Goal: Task Accomplishment & Management: Use online tool/utility

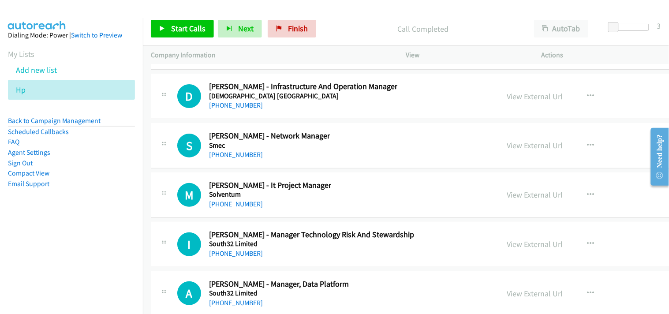
scroll to position [16439, 0]
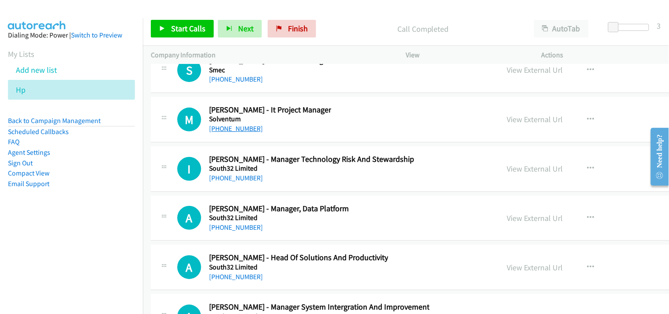
click at [219, 133] on link "[PHONE_NUMBER]" at bounding box center [236, 128] width 54 height 8
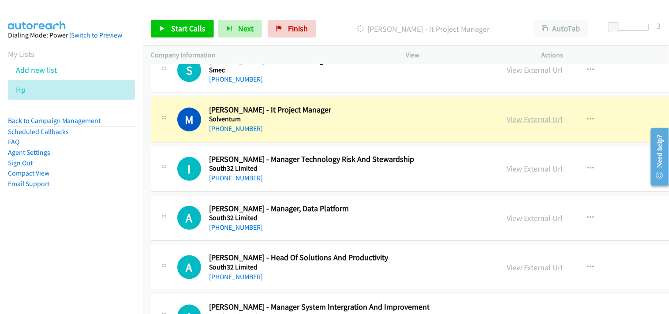
click at [508, 124] on link "View External Url" at bounding box center [535, 119] width 56 height 10
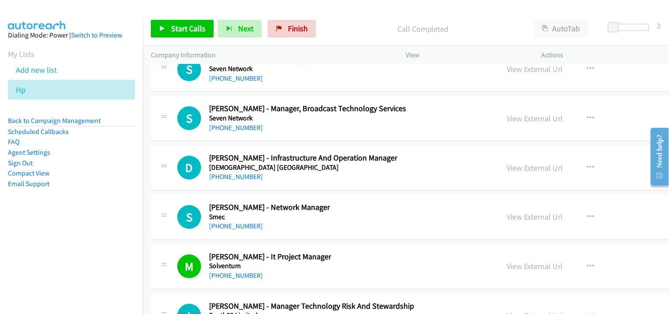
scroll to position [16341, 0]
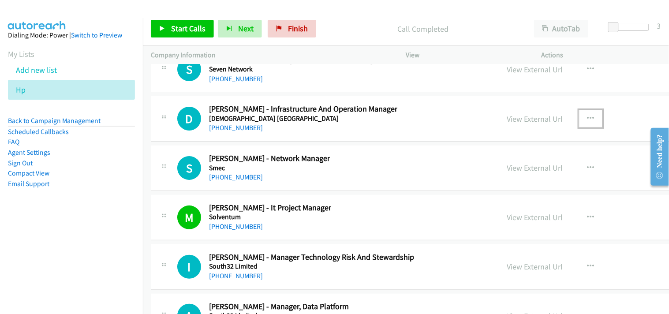
click at [587, 122] on icon "button" at bounding box center [590, 118] width 7 height 7
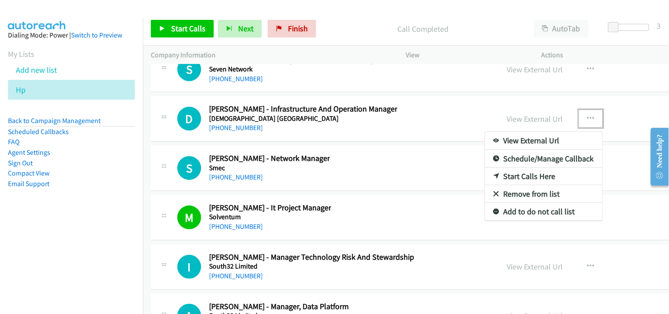
click at [517, 178] on link "Start Calls Here" at bounding box center [543, 177] width 117 height 18
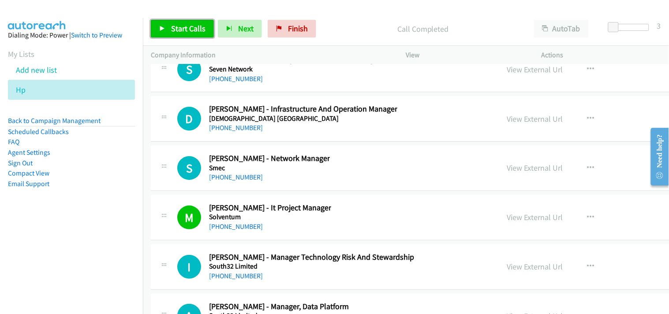
click at [182, 25] on span "Start Calls" at bounding box center [188, 28] width 34 height 10
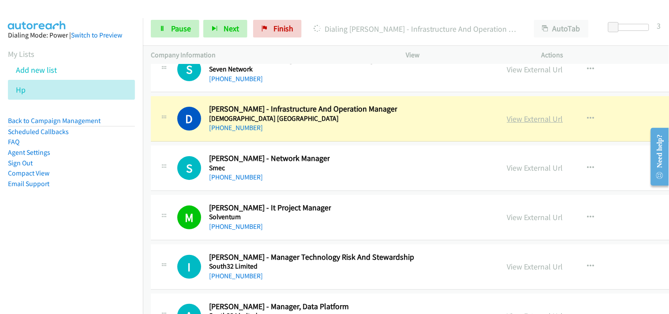
click at [529, 124] on link "View External Url" at bounding box center [535, 119] width 56 height 10
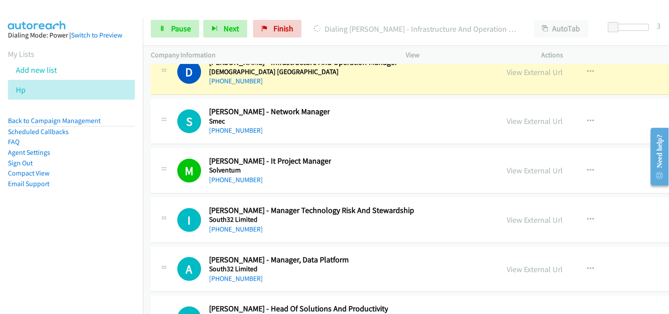
scroll to position [16390, 0]
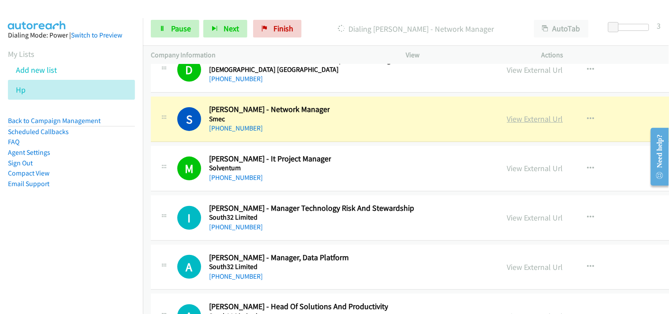
click at [519, 121] on link "View External Url" at bounding box center [535, 119] width 56 height 10
click at [526, 124] on link "View External Url" at bounding box center [535, 119] width 56 height 10
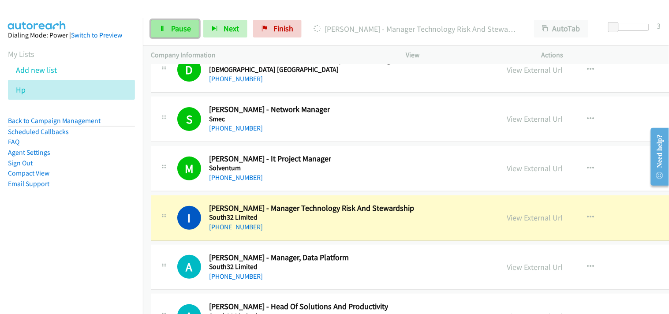
click at [177, 26] on span "Pause" at bounding box center [181, 28] width 20 height 10
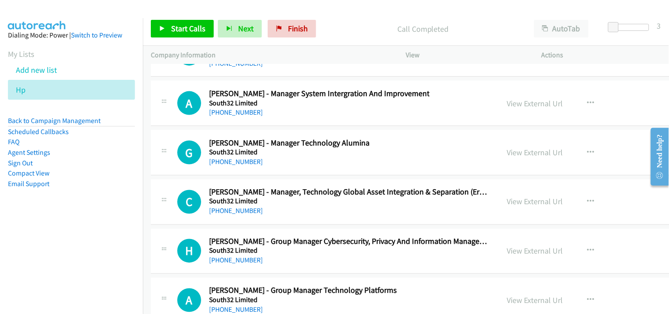
scroll to position [16635, 0]
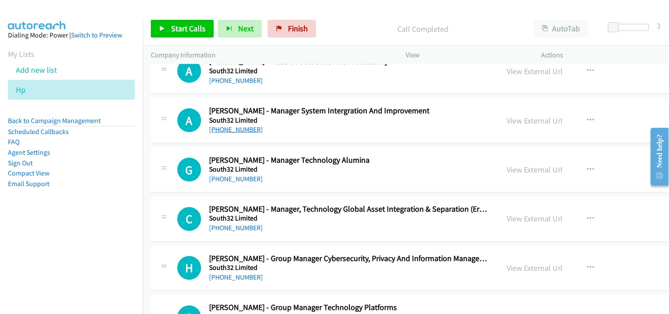
click at [234, 134] on link "[PHONE_NUMBER]" at bounding box center [236, 129] width 54 height 8
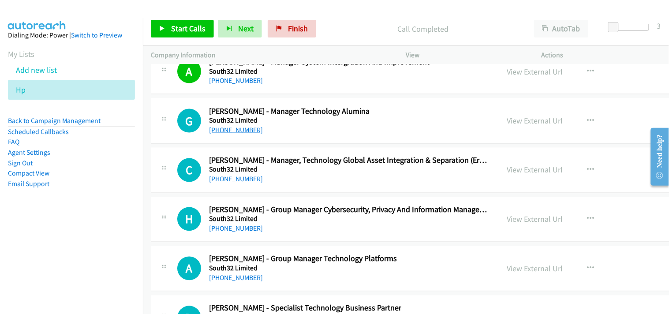
click at [242, 134] on link "[PHONE_NUMBER]" at bounding box center [236, 130] width 54 height 8
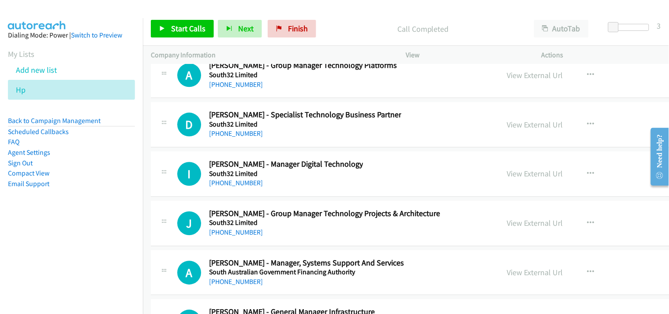
scroll to position [16880, 0]
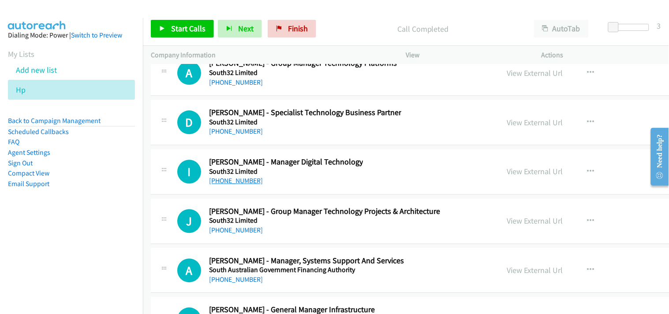
click at [230, 184] on link "[PHONE_NUMBER]" at bounding box center [236, 180] width 54 height 8
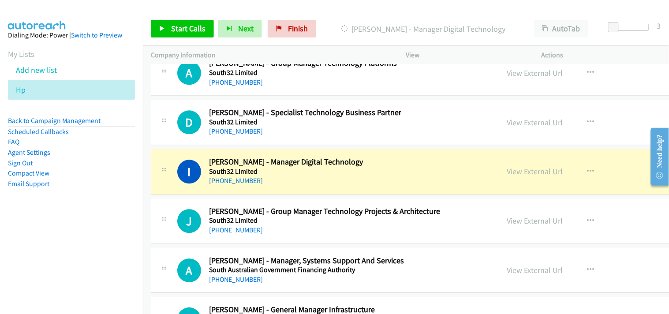
scroll to position [16929, 0]
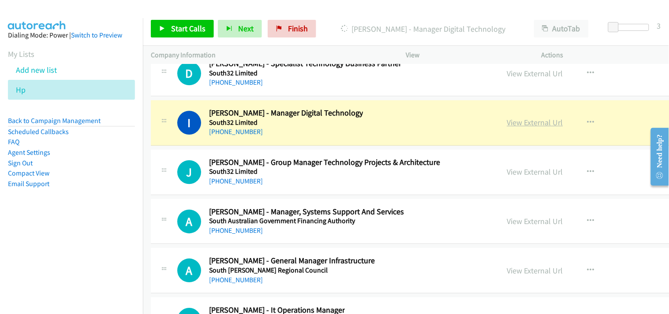
click at [508, 127] on link "View External Url" at bounding box center [535, 122] width 56 height 10
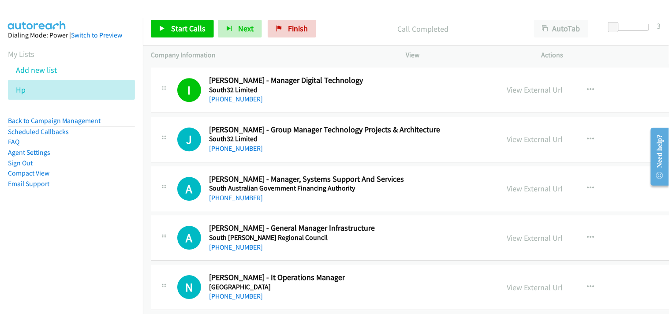
scroll to position [16978, 0]
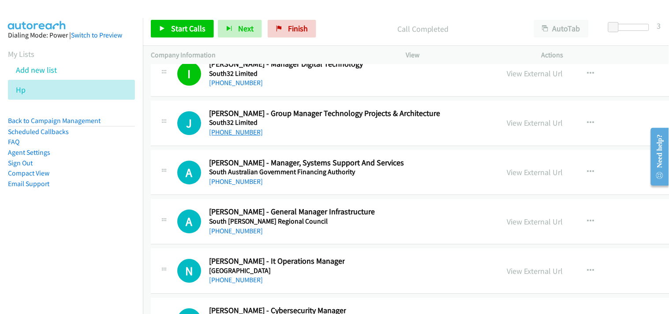
drag, startPoint x: 249, startPoint y: 146, endPoint x: 243, endPoint y: 140, distance: 8.4
click at [243, 136] on link "[PHONE_NUMBER]" at bounding box center [236, 132] width 54 height 8
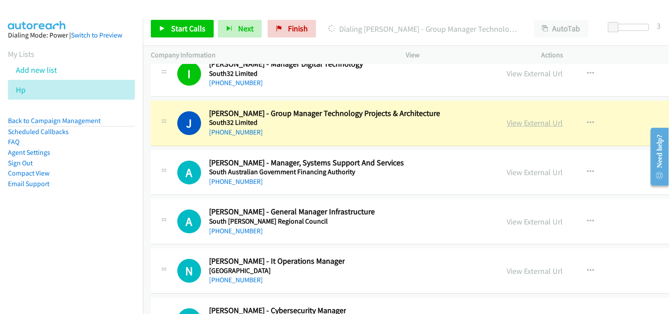
click at [514, 128] on link "View External Url" at bounding box center [535, 123] width 56 height 10
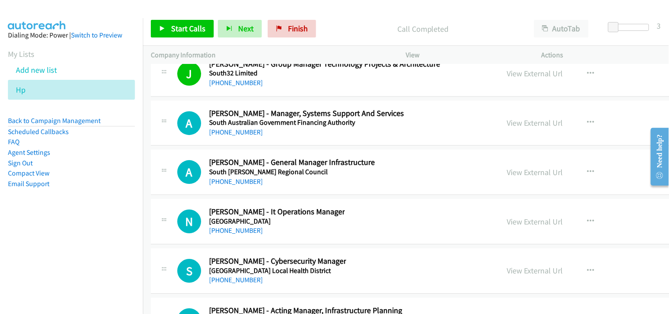
scroll to position [17076, 0]
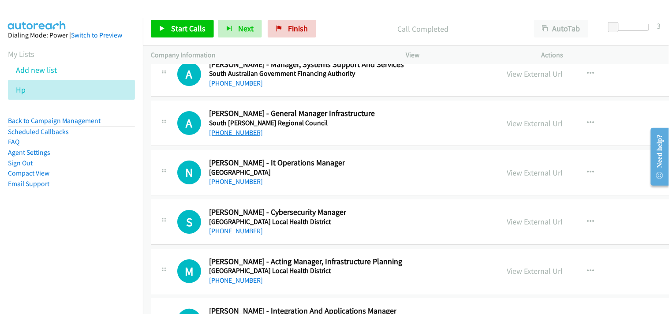
click at [238, 137] on link "[PHONE_NUMBER]" at bounding box center [236, 132] width 54 height 8
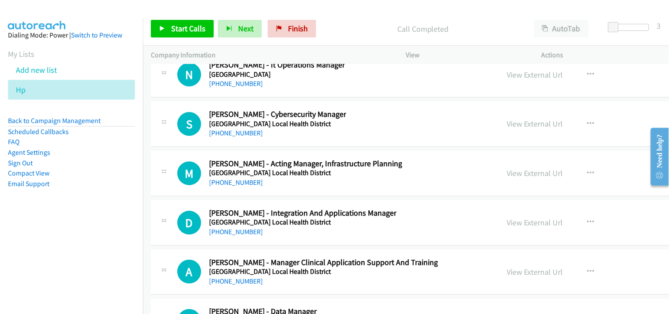
scroll to position [17125, 0]
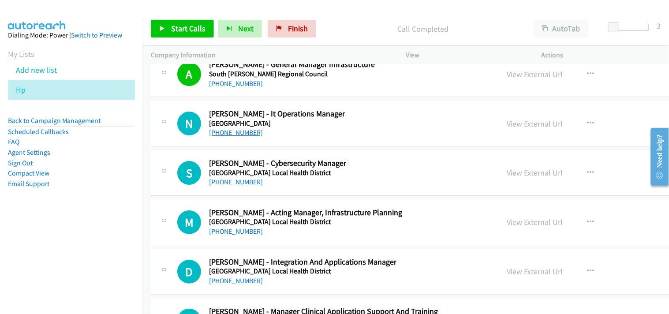
click at [234, 137] on link "[PHONE_NUMBER]" at bounding box center [236, 132] width 54 height 8
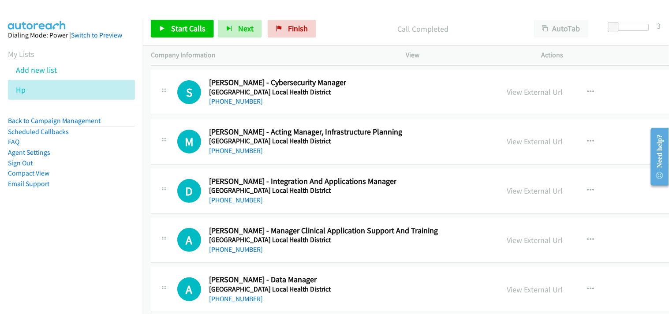
scroll to position [17223, 0]
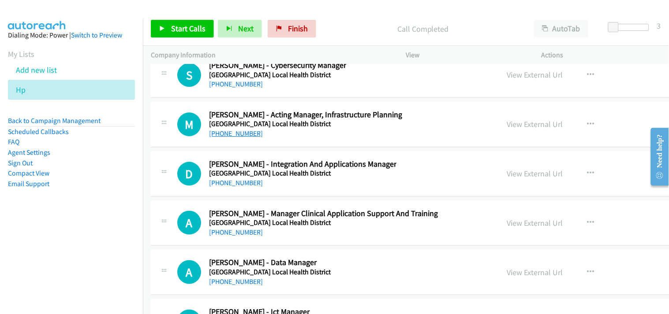
click at [240, 138] on link "[PHONE_NUMBER]" at bounding box center [236, 133] width 54 height 8
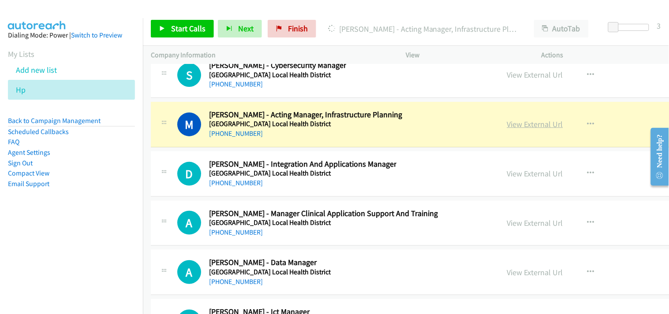
click at [510, 129] on link "View External Url" at bounding box center [535, 124] width 56 height 10
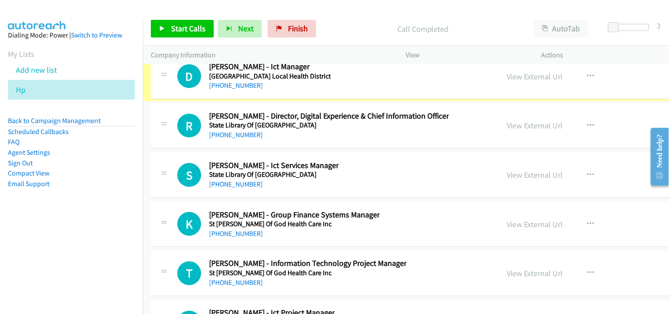
scroll to position [17468, 0]
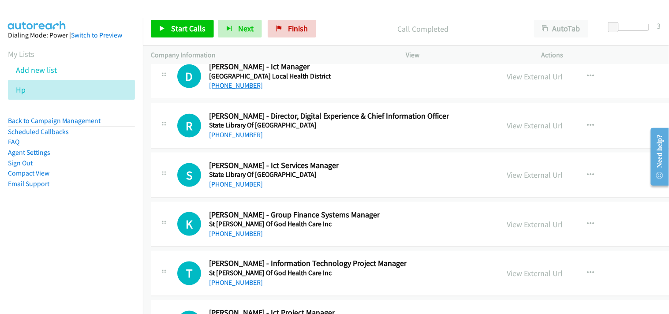
click at [246, 90] on link "[PHONE_NUMBER]" at bounding box center [236, 85] width 54 height 8
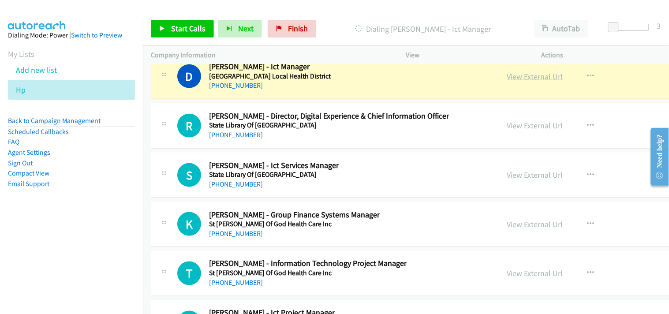
click at [515, 82] on link "View External Url" at bounding box center [535, 76] width 56 height 10
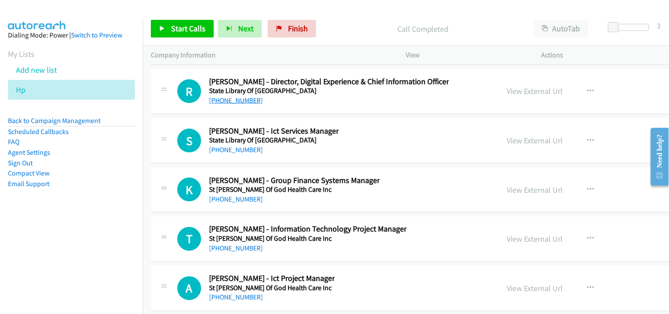
scroll to position [17517, 0]
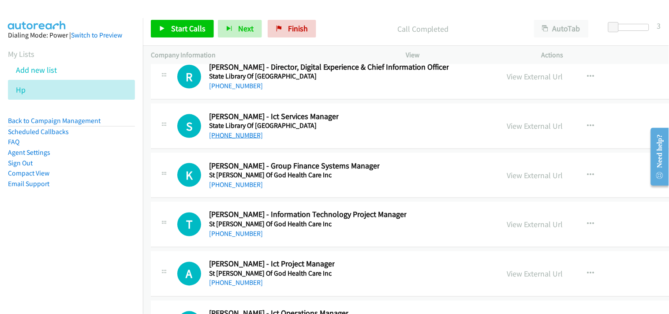
click at [246, 139] on link "[PHONE_NUMBER]" at bounding box center [236, 135] width 54 height 8
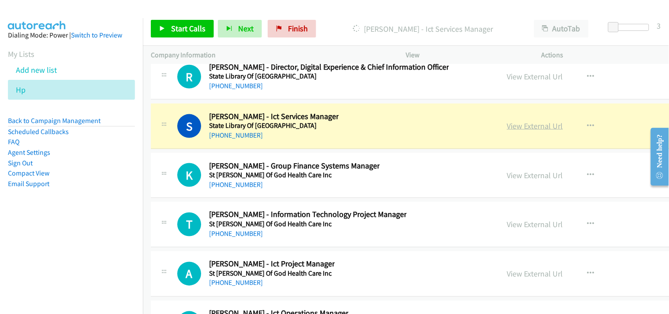
click at [507, 131] on link "View External Url" at bounding box center [535, 126] width 56 height 10
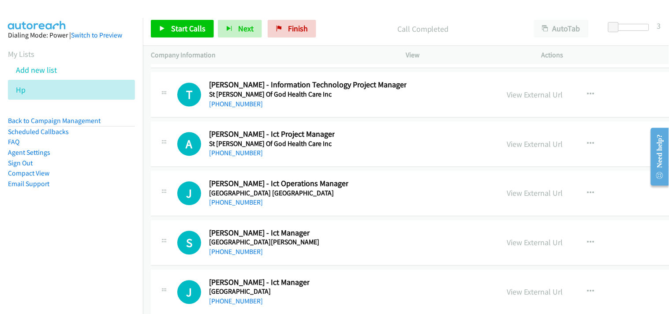
scroll to position [17664, 0]
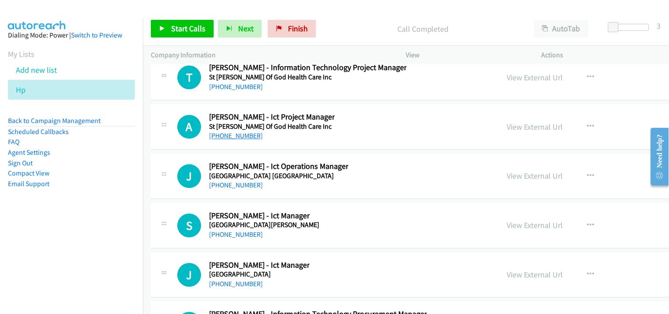
click at [231, 140] on link "[PHONE_NUMBER]" at bounding box center [236, 136] width 54 height 8
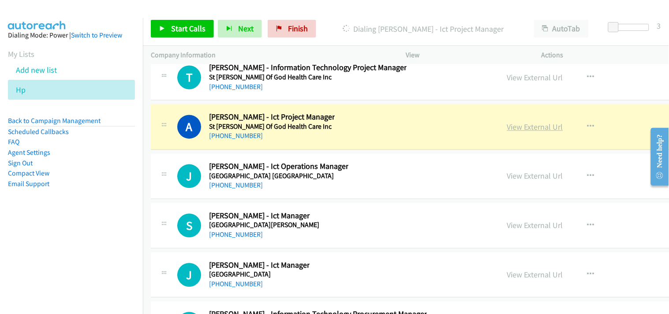
click at [521, 132] on link "View External Url" at bounding box center [535, 127] width 56 height 10
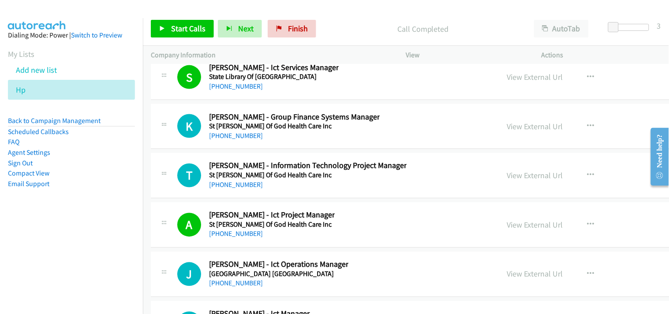
scroll to position [17615, 0]
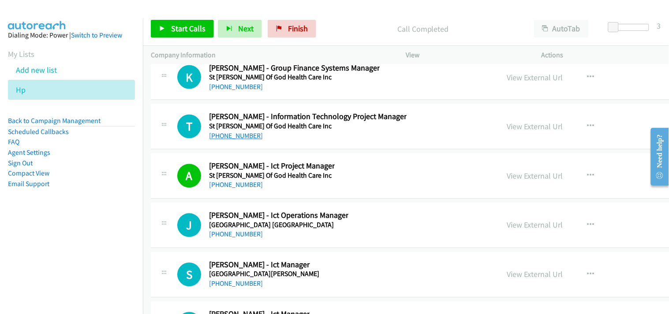
click at [246, 140] on link "[PHONE_NUMBER]" at bounding box center [236, 136] width 54 height 8
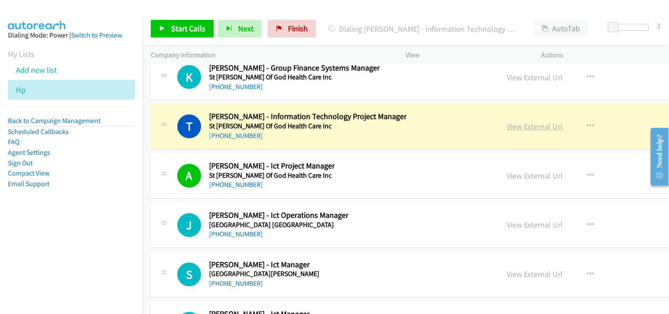
click at [519, 132] on link "View External Url" at bounding box center [535, 127] width 56 height 10
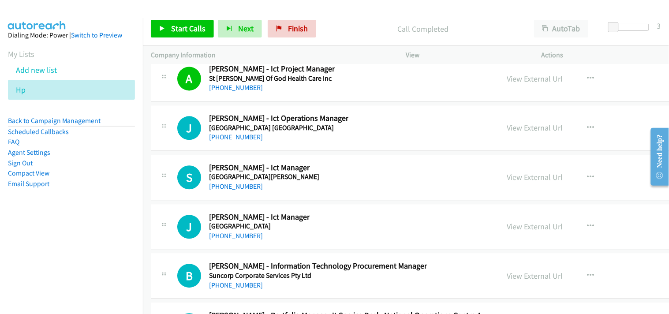
scroll to position [17713, 0]
click at [236, 141] on link "[PHONE_NUMBER]" at bounding box center [236, 136] width 54 height 8
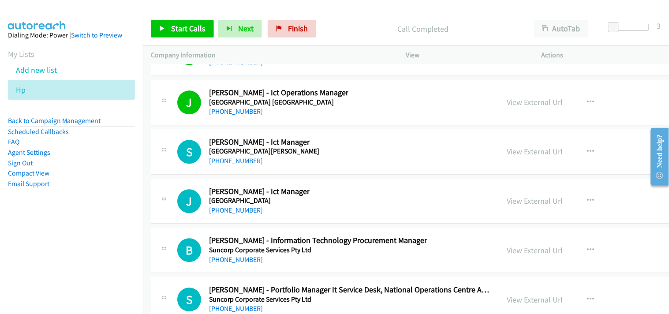
scroll to position [17762, 0]
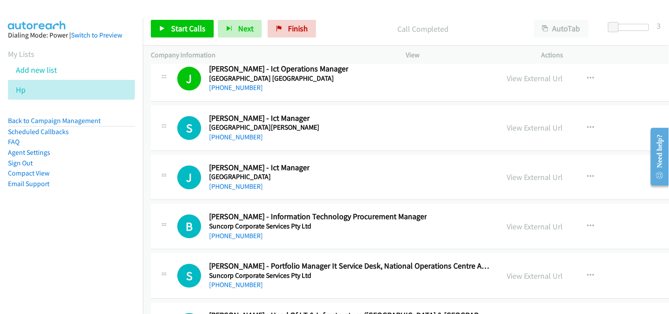
click at [228, 142] on div "[PHONE_NUMBER]" at bounding box center [264, 137] width 110 height 11
click at [223, 141] on link "[PHONE_NUMBER]" at bounding box center [236, 137] width 54 height 8
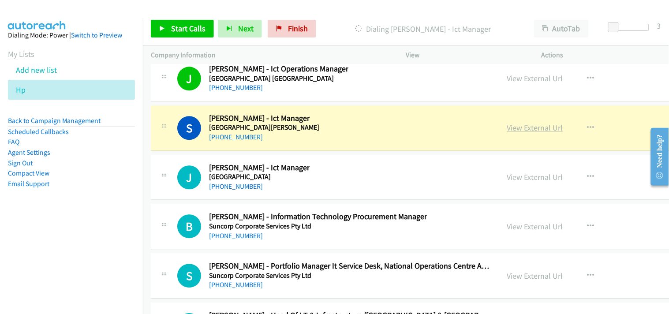
click at [508, 133] on link "View External Url" at bounding box center [535, 128] width 56 height 10
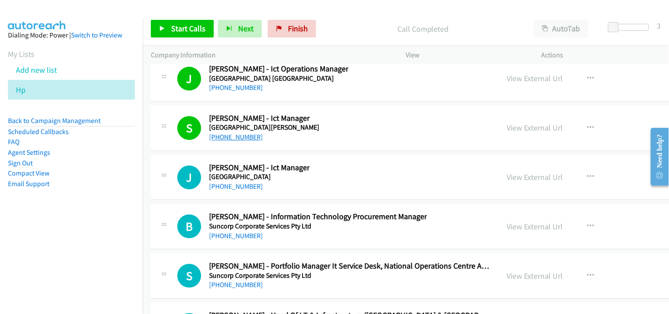
scroll to position [17811, 0]
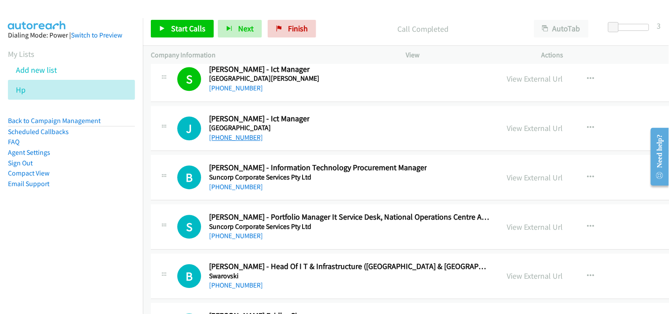
click at [235, 142] on link "[PHONE_NUMBER]" at bounding box center [236, 137] width 54 height 8
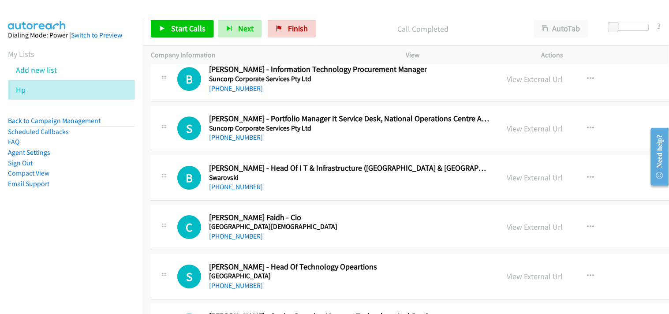
scroll to position [17860, 0]
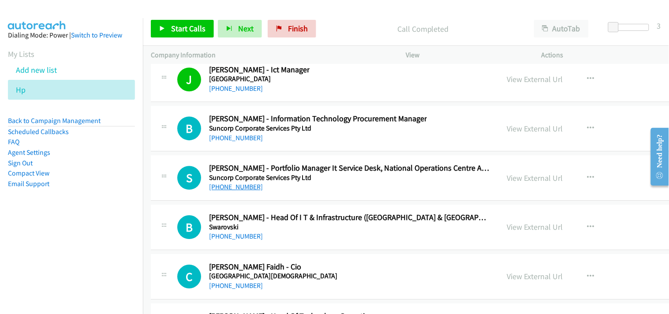
click at [234, 191] on link "[PHONE_NUMBER]" at bounding box center [236, 187] width 54 height 8
click at [224, 142] on link "[PHONE_NUMBER]" at bounding box center [236, 138] width 54 height 8
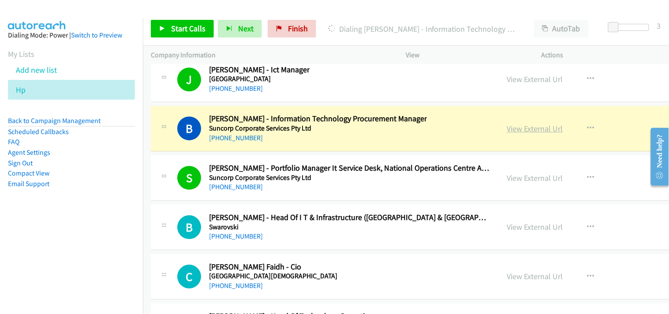
click at [507, 133] on link "View External Url" at bounding box center [535, 128] width 56 height 10
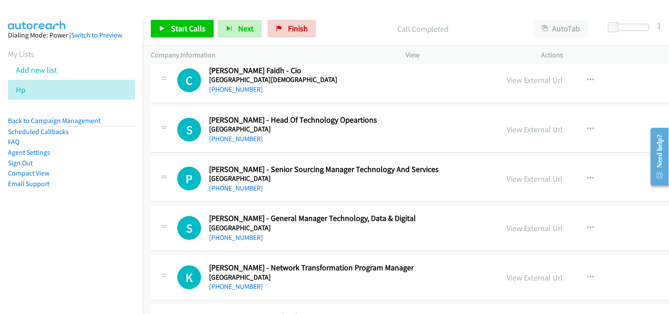
scroll to position [18007, 0]
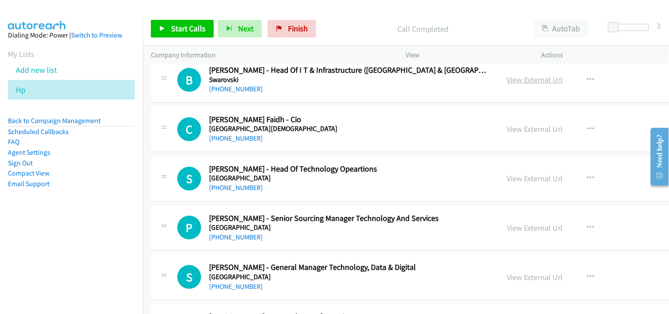
click at [514, 85] on link "View External Url" at bounding box center [535, 80] width 56 height 10
click at [239, 84] on h5 "Swarovski" at bounding box center [350, 79] width 282 height 9
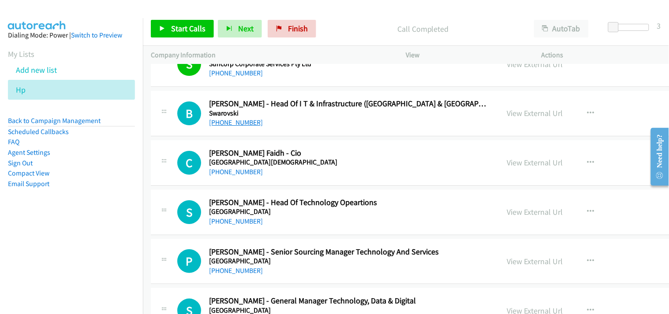
scroll to position [17958, 0]
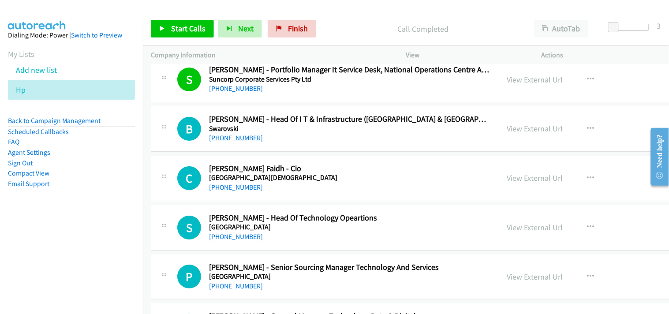
click at [237, 142] on link "[PHONE_NUMBER]" at bounding box center [236, 138] width 54 height 8
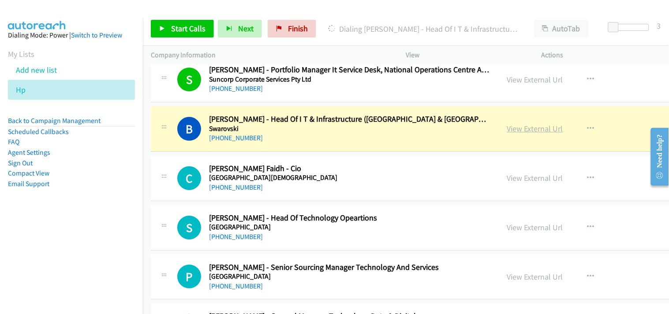
click at [515, 134] on link "View External Url" at bounding box center [535, 128] width 56 height 10
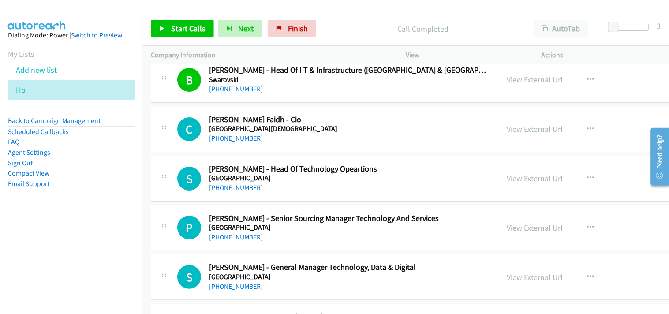
scroll to position [18056, 0]
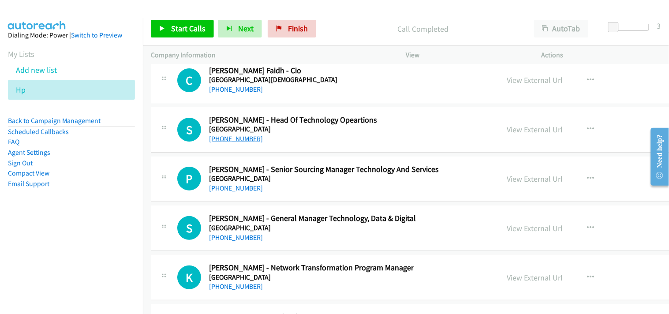
click at [227, 143] on link "[PHONE_NUMBER]" at bounding box center [236, 139] width 54 height 8
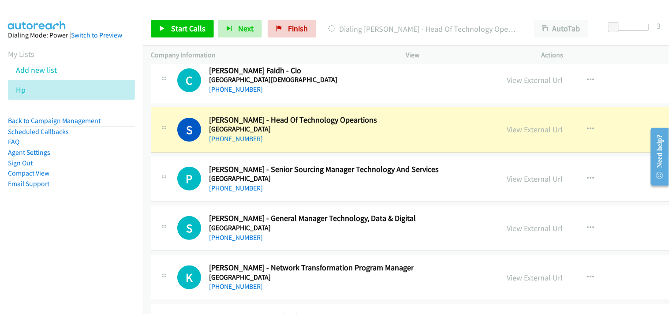
click at [510, 135] on link "View External Url" at bounding box center [535, 129] width 56 height 10
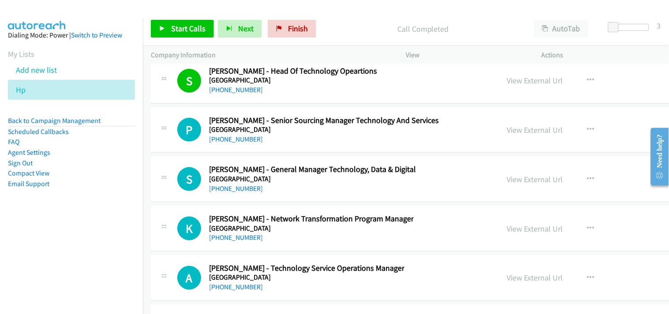
scroll to position [18154, 0]
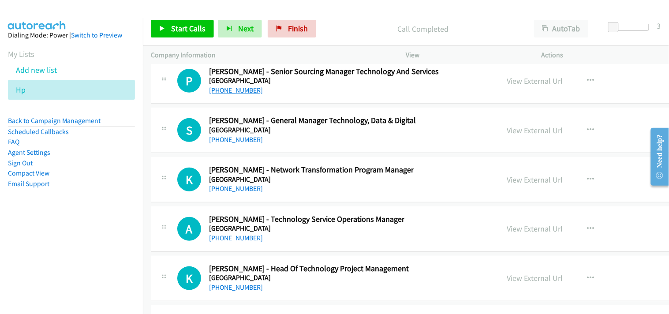
click at [231, 93] on link "[PHONE_NUMBER]" at bounding box center [236, 90] width 54 height 8
click at [214, 142] on link "[PHONE_NUMBER]" at bounding box center [236, 139] width 54 height 8
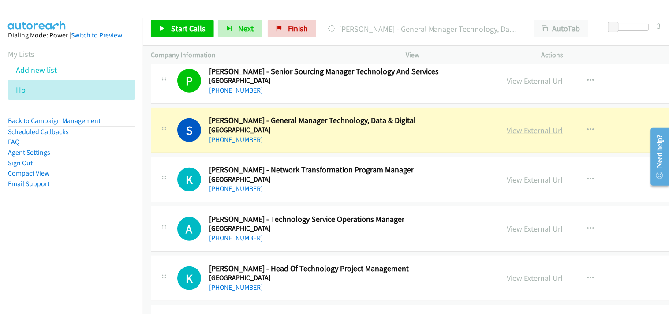
click at [507, 135] on link "View External Url" at bounding box center [535, 130] width 56 height 10
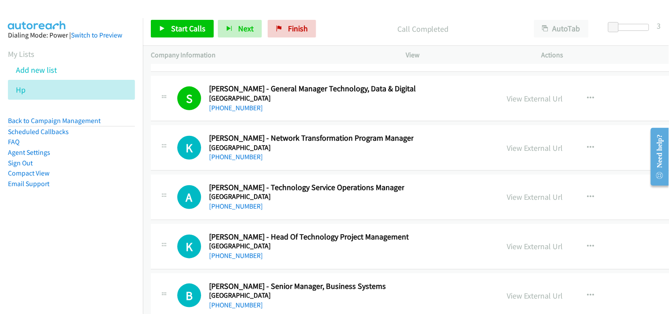
scroll to position [18203, 0]
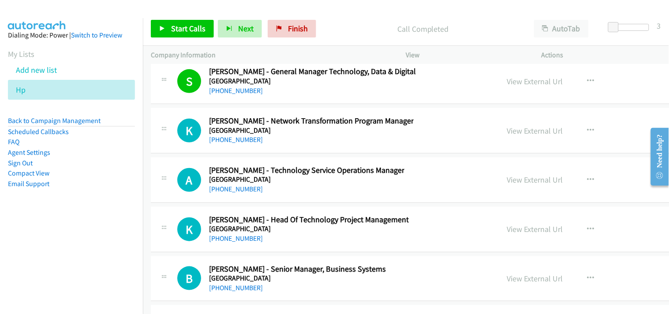
click at [242, 153] on div "K Callback Scheduled [PERSON_NAME] - Network Transformation Program Manager [GE…" at bounding box center [483, 130] width 665 height 45
click at [232, 144] on link "[PHONE_NUMBER]" at bounding box center [236, 139] width 54 height 8
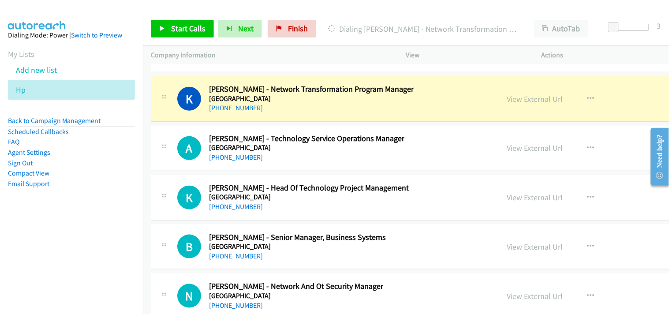
scroll to position [18252, 0]
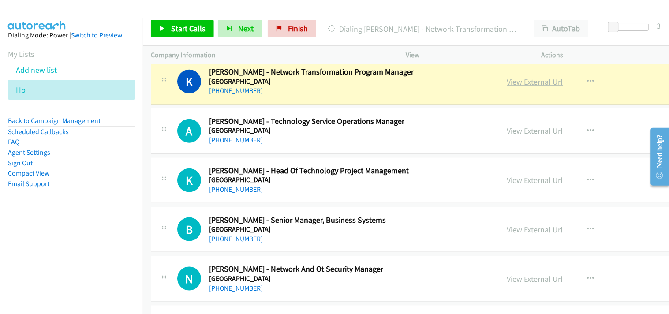
click at [515, 87] on link "View External Url" at bounding box center [535, 82] width 56 height 10
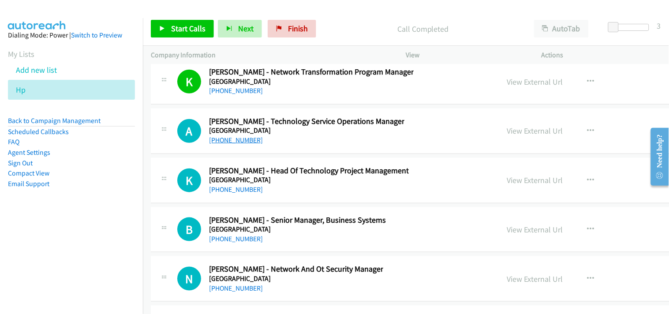
scroll to position [18301, 0]
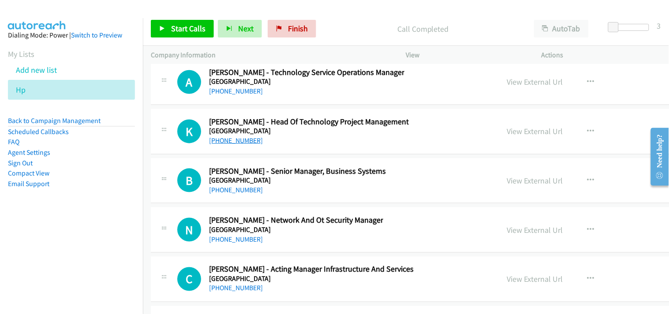
click at [234, 143] on link "[PHONE_NUMBER]" at bounding box center [236, 140] width 54 height 8
click at [375, 253] on div "N Callback Scheduled [PERSON_NAME] - Network And Ot Security Manager [GEOGRAPHI…" at bounding box center [483, 229] width 665 height 45
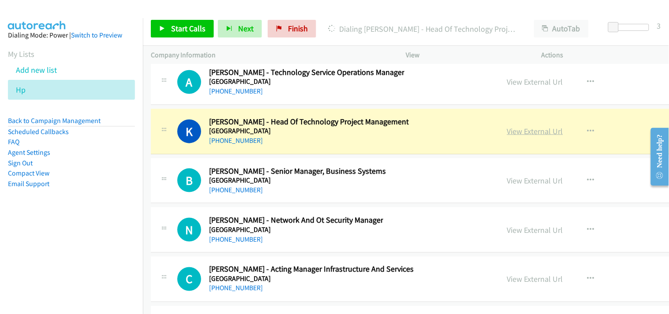
click at [530, 136] on link "View External Url" at bounding box center [535, 131] width 56 height 10
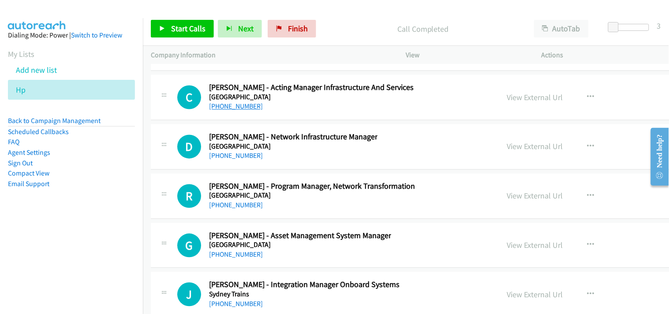
scroll to position [18497, 0]
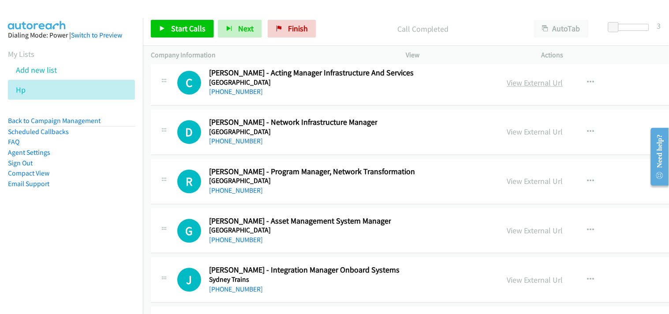
click at [508, 88] on link "View External Url" at bounding box center [535, 83] width 56 height 10
click at [232, 96] on link "[PHONE_NUMBER]" at bounding box center [236, 92] width 54 height 8
click at [237, 146] on link "[PHONE_NUMBER]" at bounding box center [236, 141] width 54 height 8
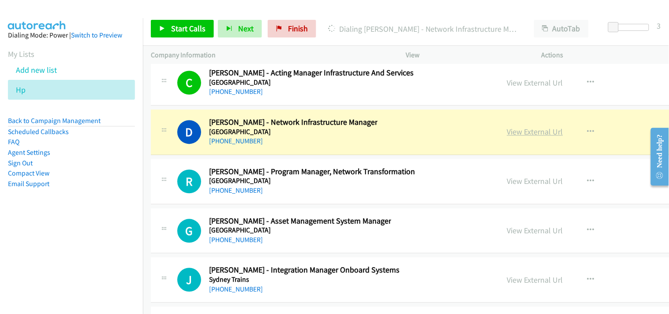
click at [511, 137] on link "View External Url" at bounding box center [535, 132] width 56 height 10
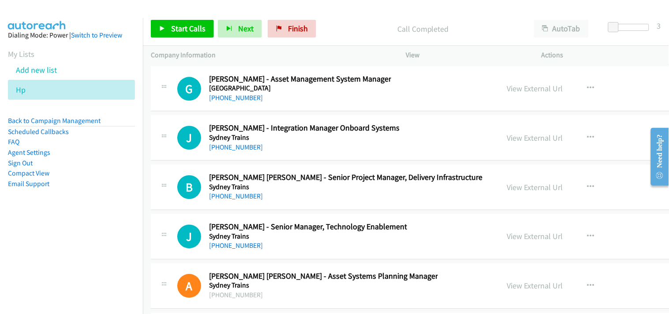
scroll to position [18644, 0]
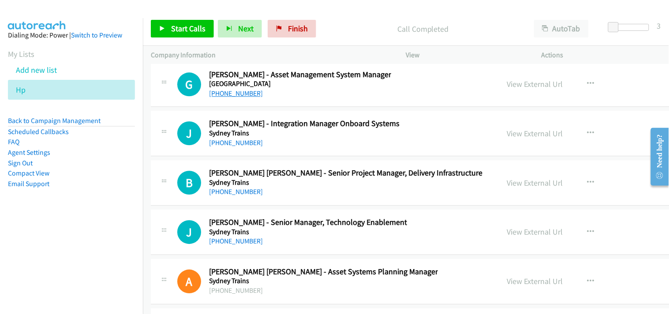
click at [239, 97] on link "[PHONE_NUMBER]" at bounding box center [236, 93] width 54 height 8
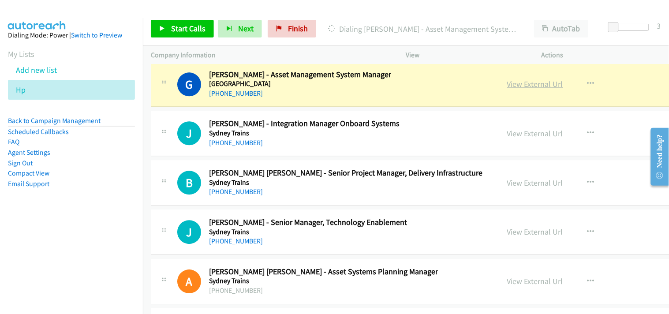
click at [507, 89] on link "View External Url" at bounding box center [535, 84] width 56 height 10
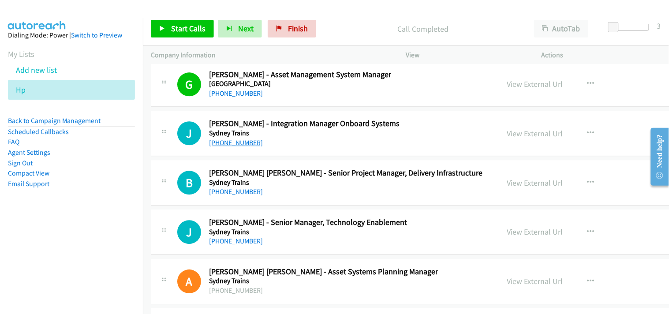
click at [223, 147] on link "[PHONE_NUMBER]" at bounding box center [236, 142] width 54 height 8
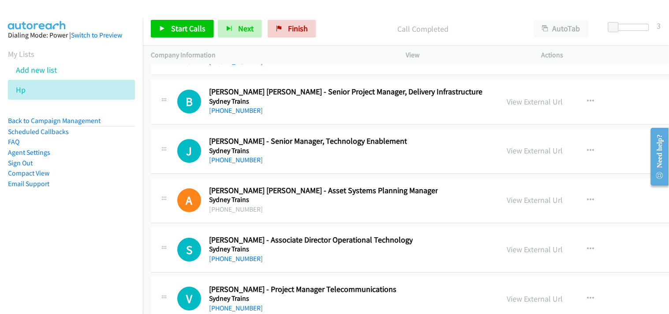
scroll to position [18742, 0]
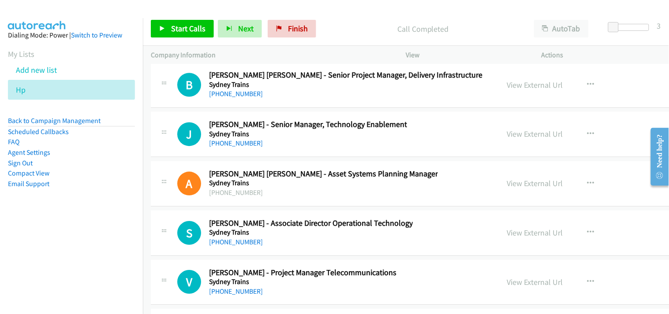
drag, startPoint x: 247, startPoint y: 103, endPoint x: 315, endPoint y: 151, distance: 82.8
click at [247, 98] on link "[PHONE_NUMBER]" at bounding box center [236, 94] width 54 height 8
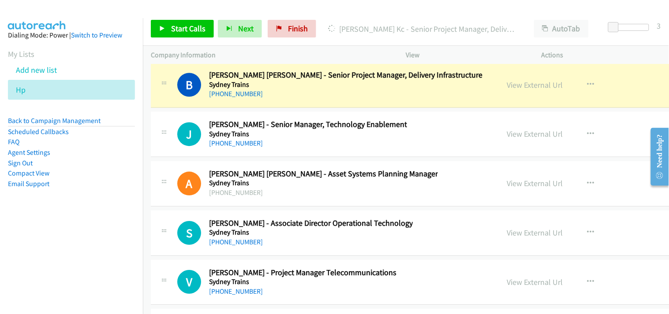
click at [168, 124] on div "J Callback Scheduled [PERSON_NAME] - Senior Manager, Technology Enablement Sydn…" at bounding box center [483, 134] width 665 height 45
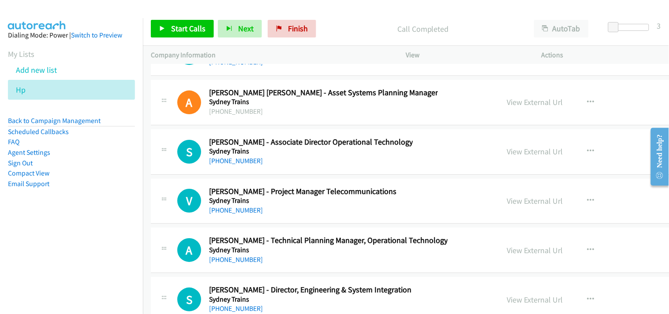
scroll to position [18840, 0]
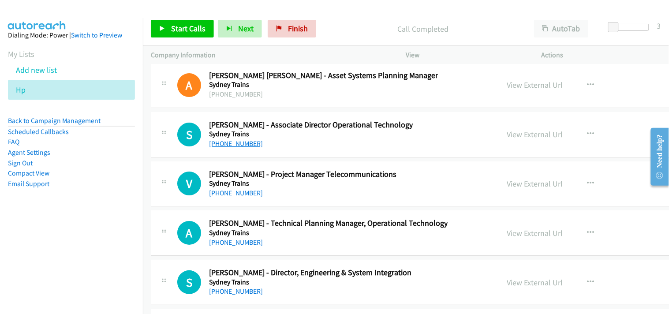
click at [236, 148] on link "[PHONE_NUMBER]" at bounding box center [236, 143] width 54 height 8
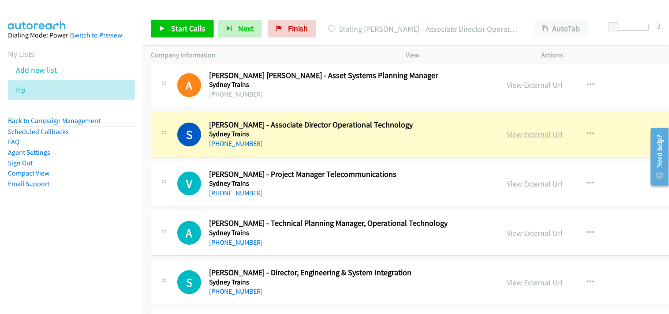
click at [507, 139] on link "View External Url" at bounding box center [535, 134] width 56 height 10
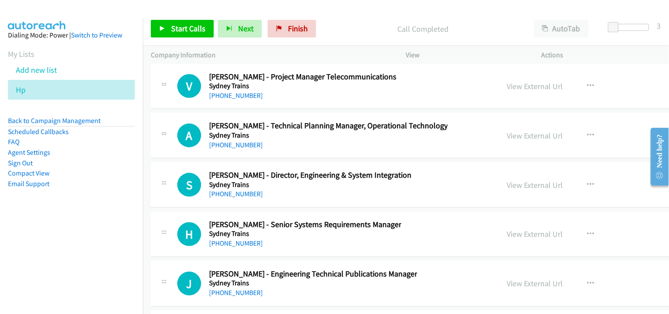
scroll to position [18938, 0]
click at [231, 148] on link "[PHONE_NUMBER]" at bounding box center [236, 144] width 54 height 8
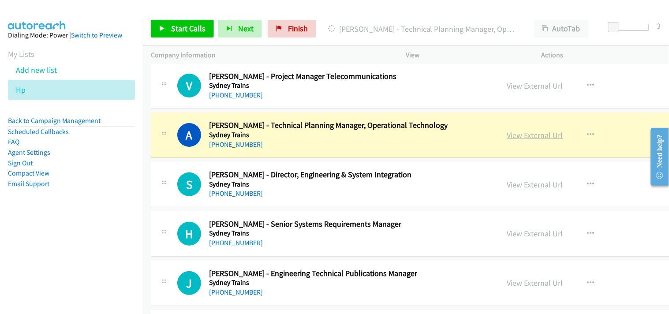
click at [523, 140] on link "View External Url" at bounding box center [535, 135] width 56 height 10
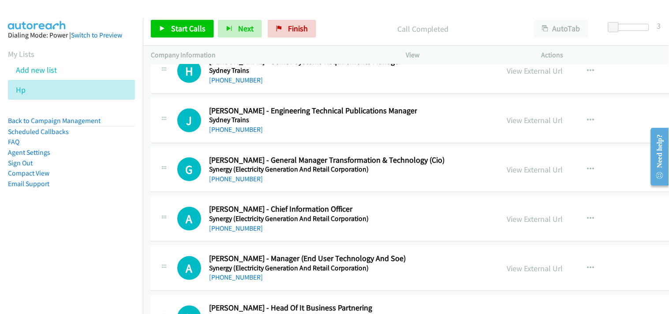
scroll to position [19134, 0]
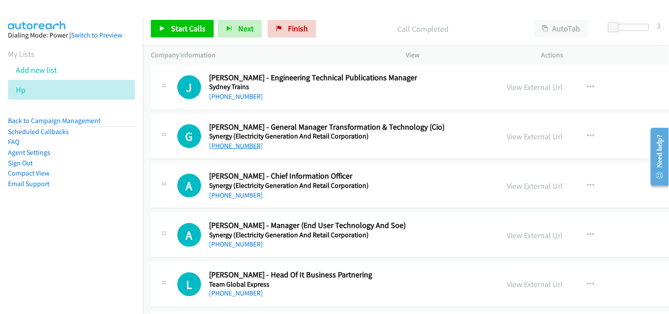
click at [225, 150] on link "[PHONE_NUMBER]" at bounding box center [236, 146] width 54 height 8
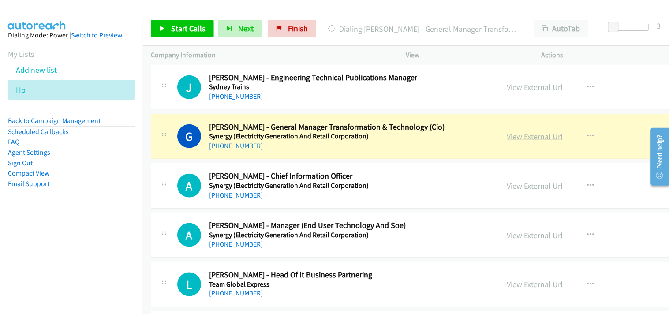
click at [507, 142] on link "View External Url" at bounding box center [535, 136] width 56 height 10
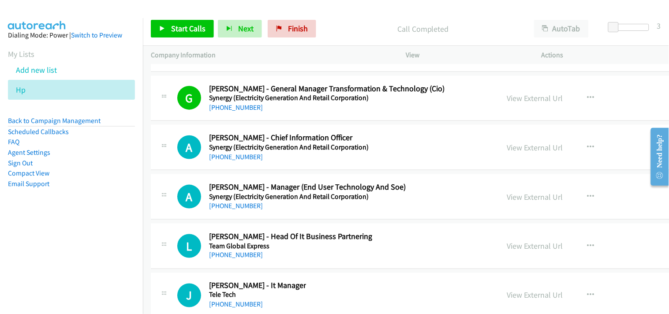
scroll to position [19183, 0]
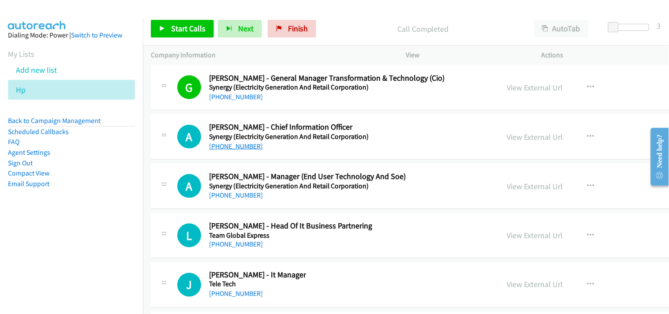
click at [249, 149] on link "[PHONE_NUMBER]" at bounding box center [236, 146] width 54 height 8
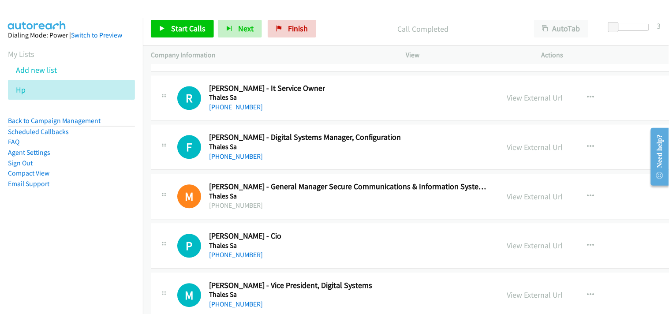
scroll to position [19428, 0]
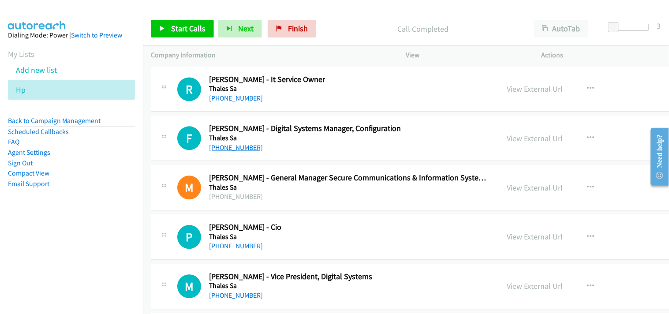
click at [243, 152] on link "[PHONE_NUMBER]" at bounding box center [236, 147] width 54 height 8
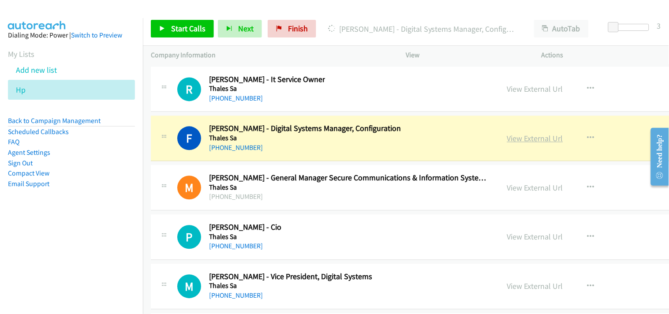
click at [527, 142] on link "View External Url" at bounding box center [535, 138] width 56 height 10
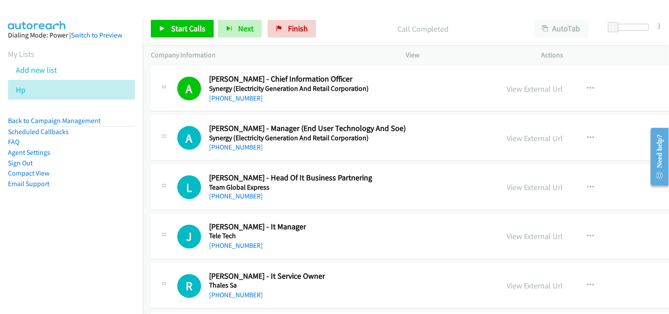
scroll to position [19183, 0]
